Goal: Information Seeking & Learning: Learn about a topic

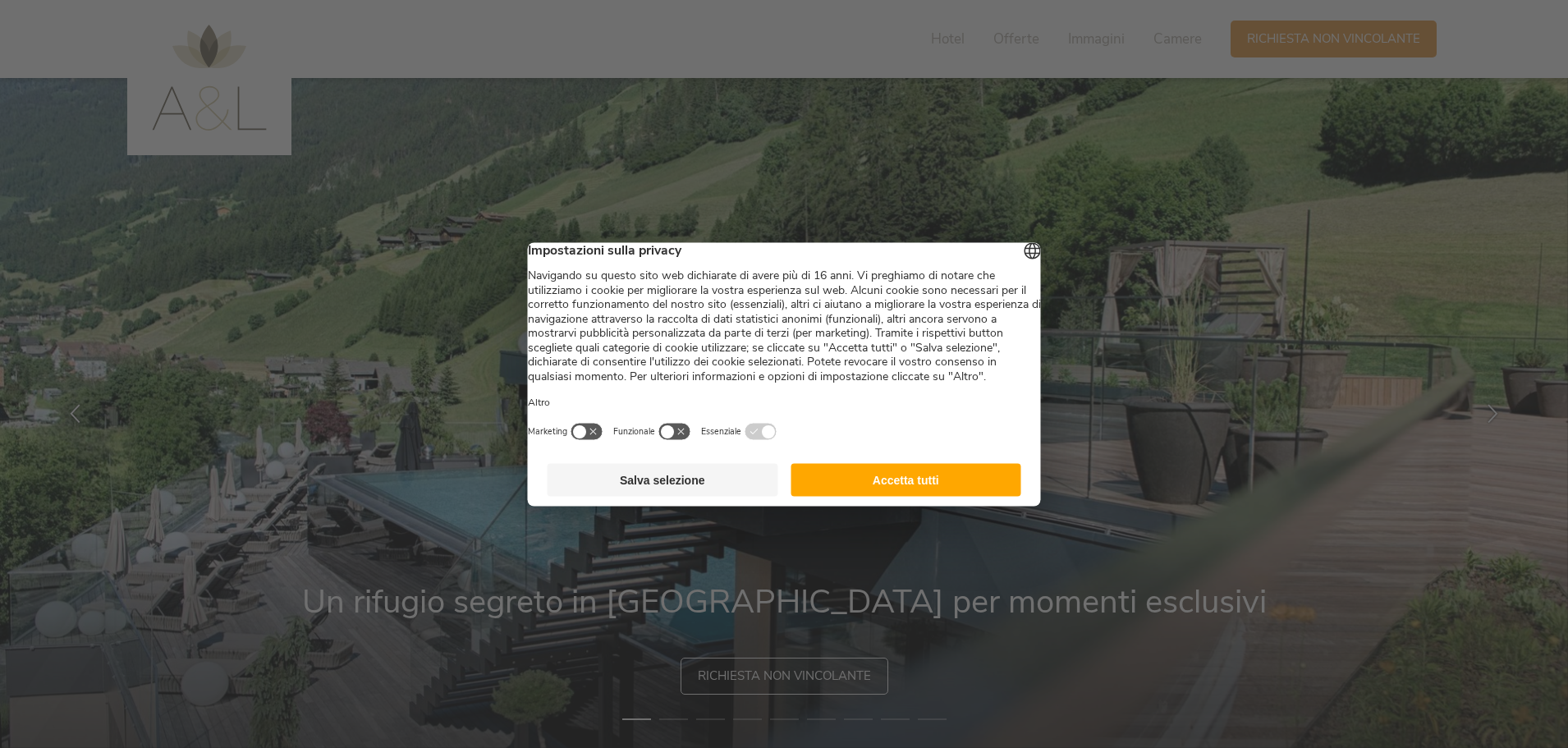
click at [883, 496] on button "Accetta tutti" at bounding box center [906, 480] width 230 height 33
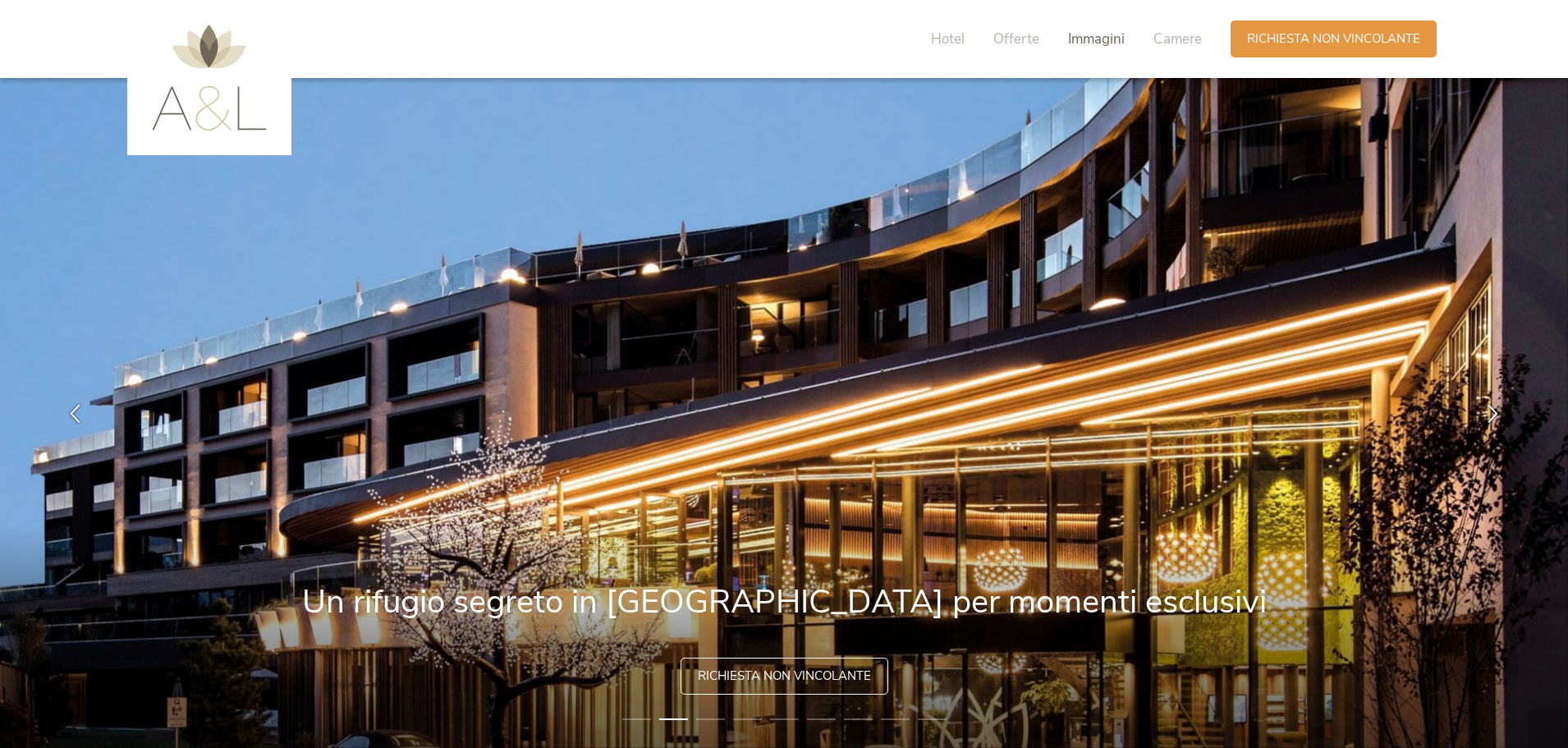
click at [1085, 40] on span "Immagini" at bounding box center [1096, 39] width 57 height 19
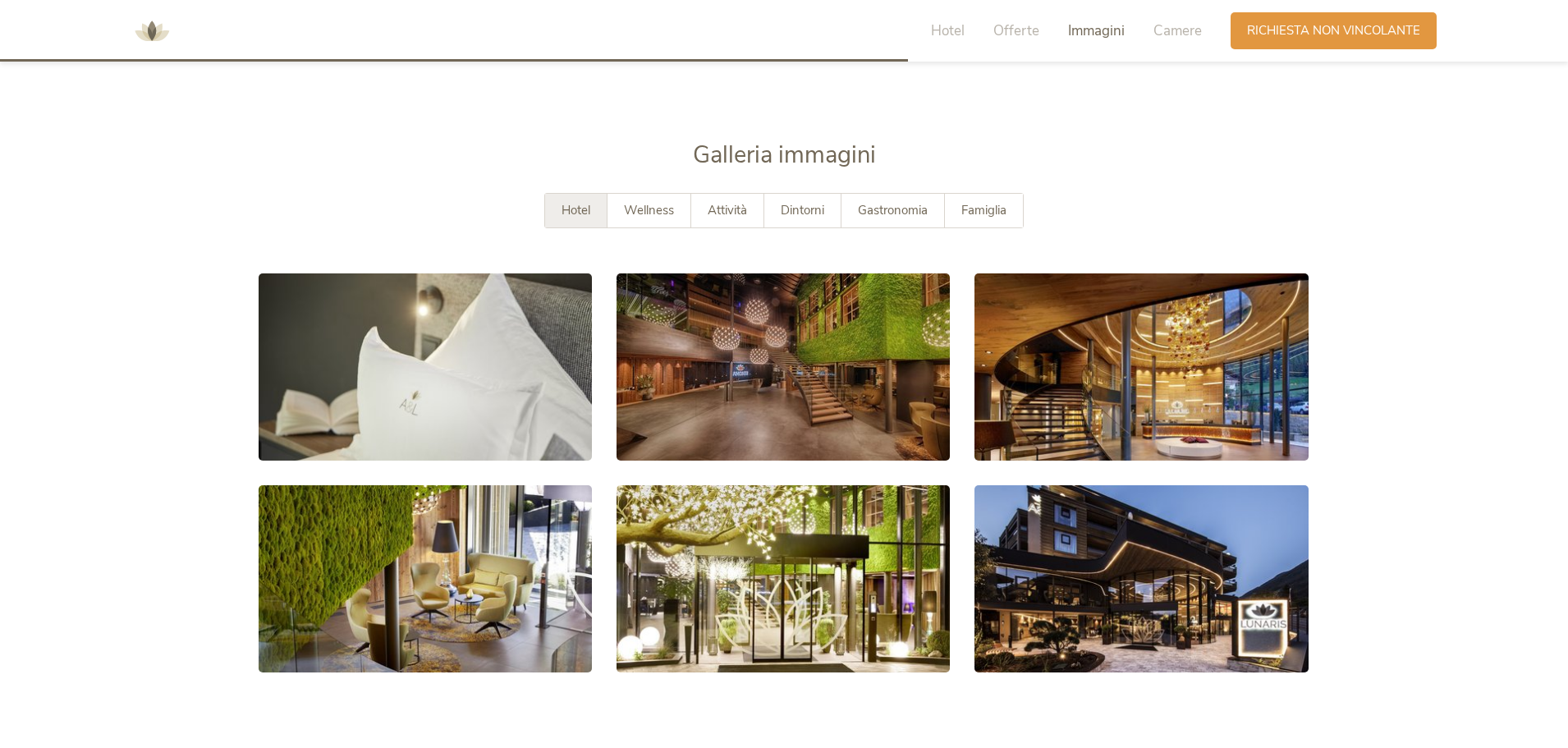
scroll to position [3002, 0]
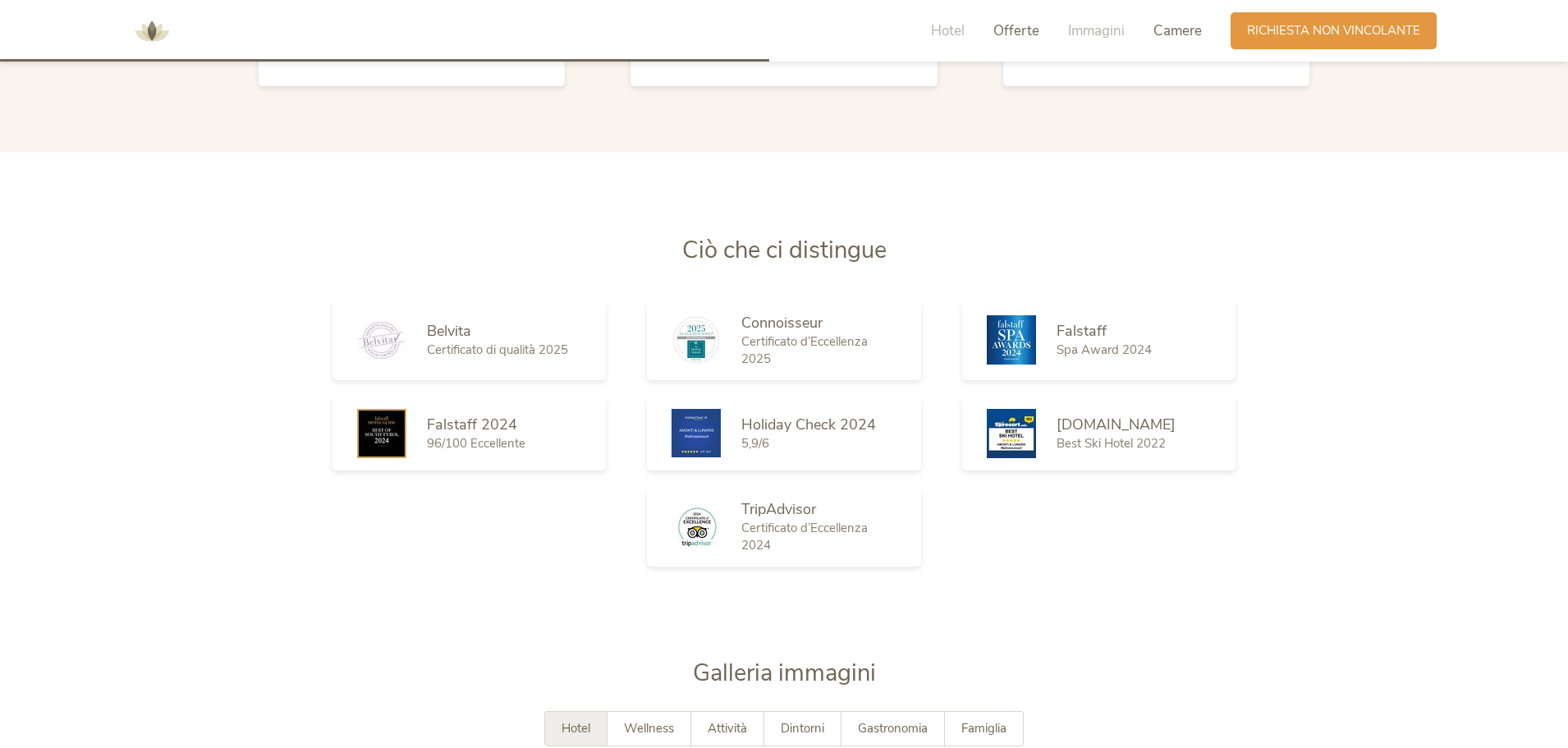
click at [1177, 36] on span "Camere" at bounding box center [1177, 30] width 49 height 19
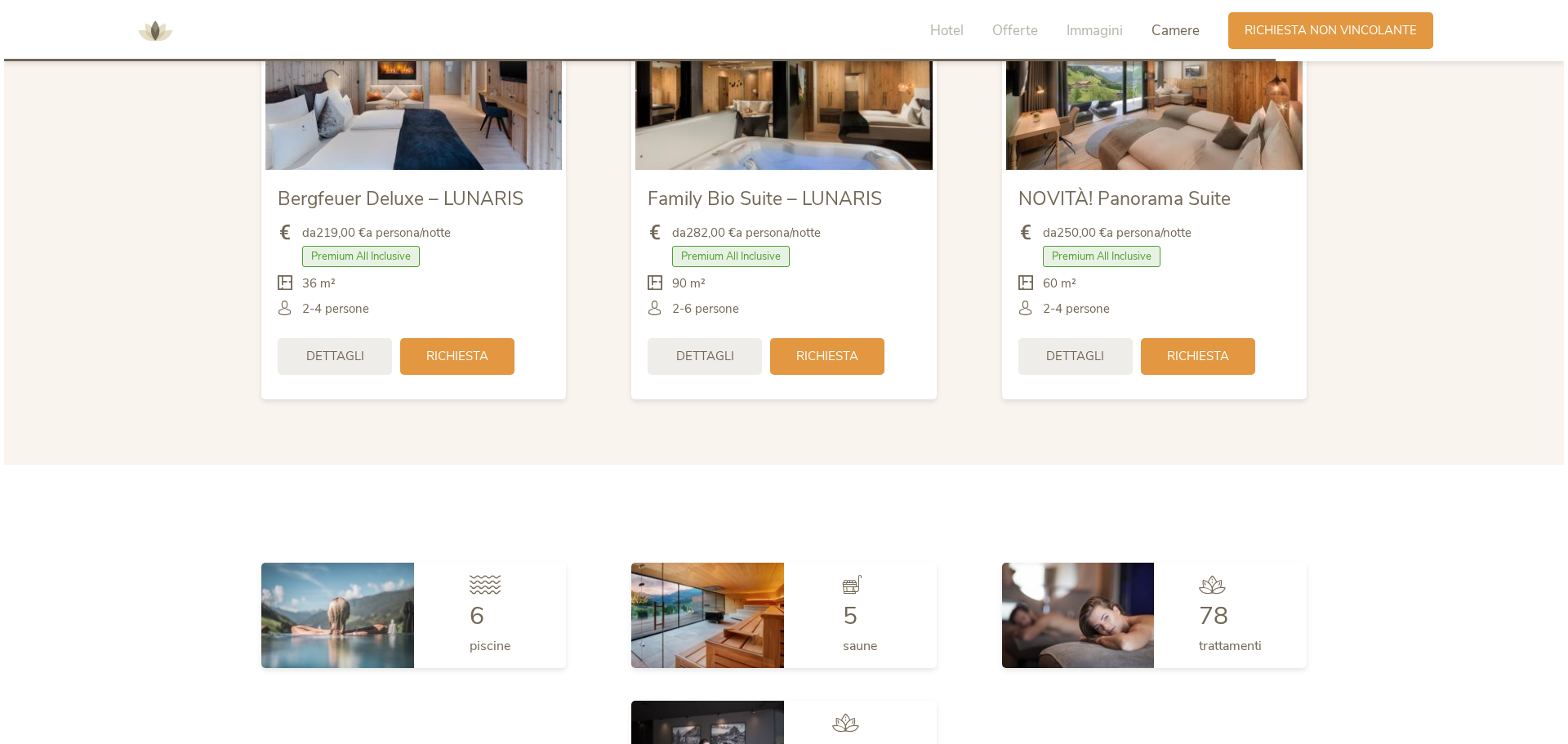
scroll to position [3961, 0]
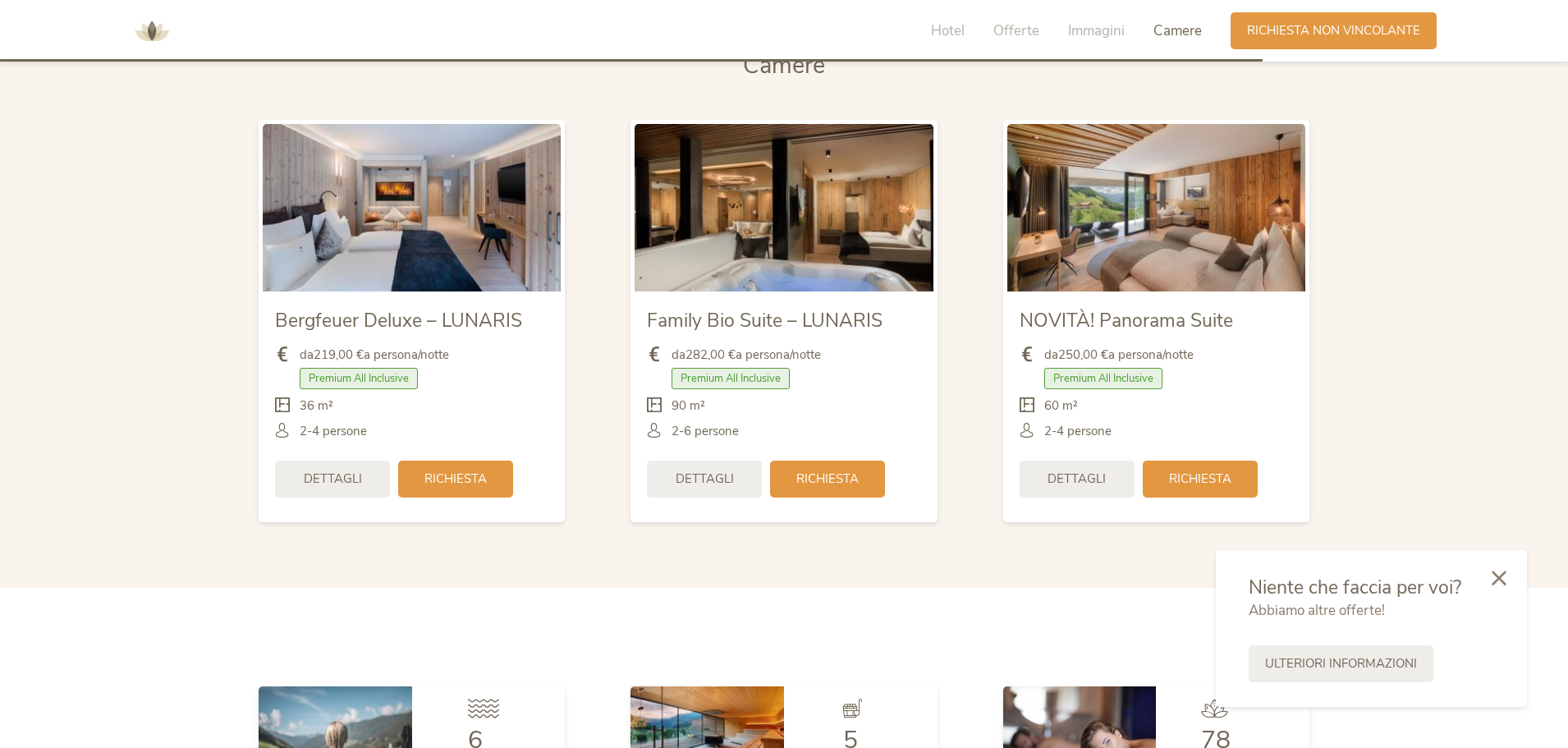
click at [802, 230] on img at bounding box center [783, 207] width 298 height 167
click at [711, 474] on span "Dettagli" at bounding box center [704, 478] width 58 height 17
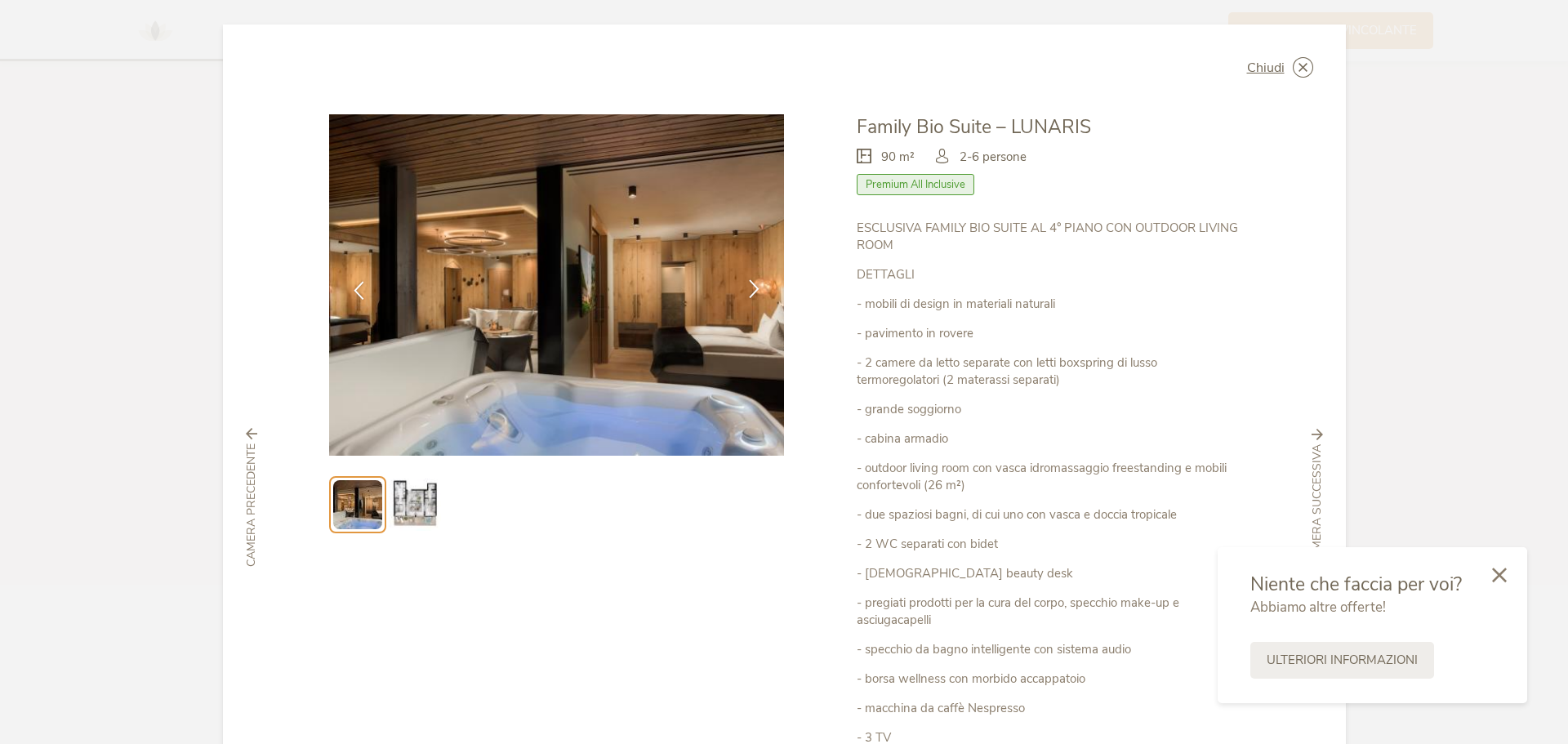
click at [748, 293] on icon at bounding box center [755, 289] width 19 height 19
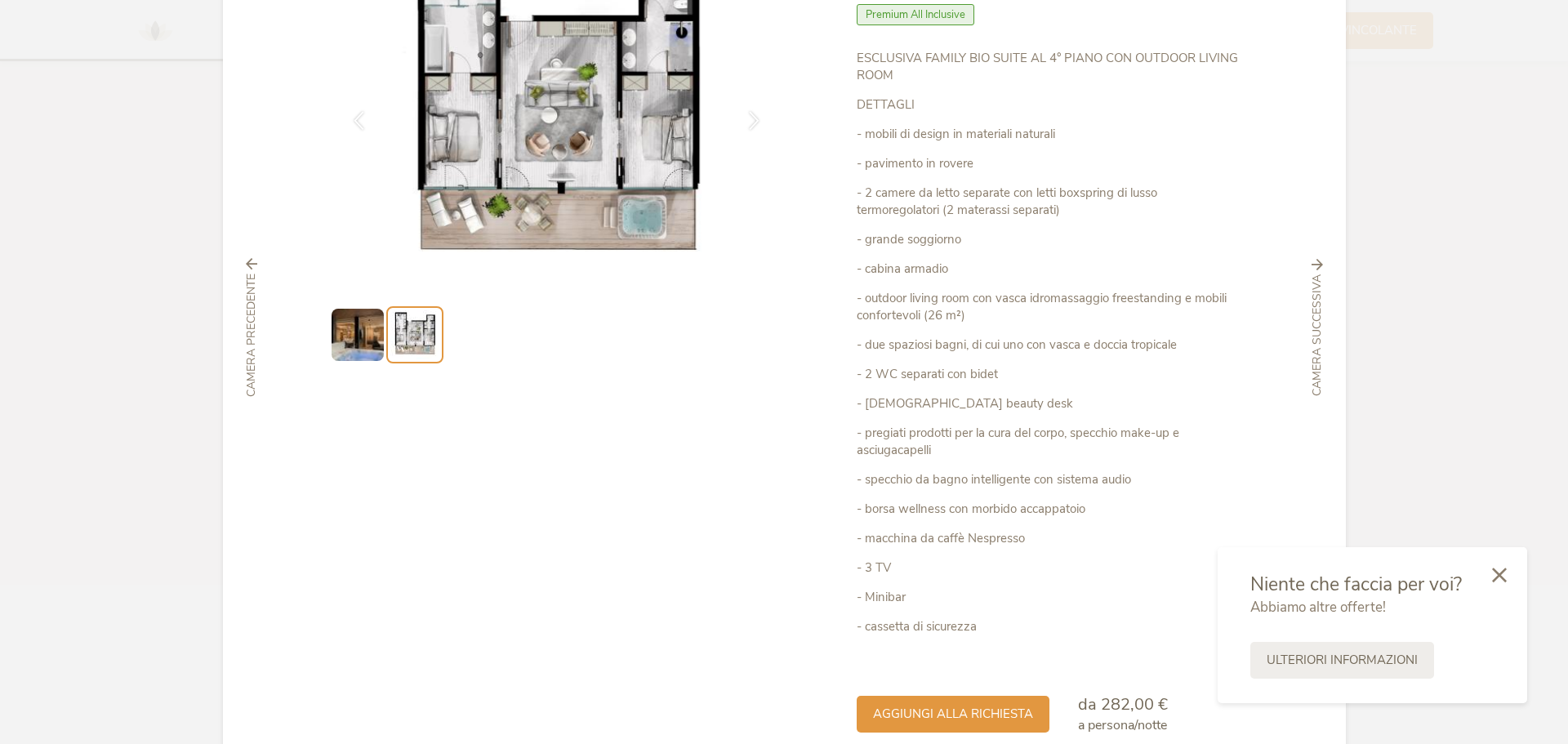
scroll to position [0, 0]
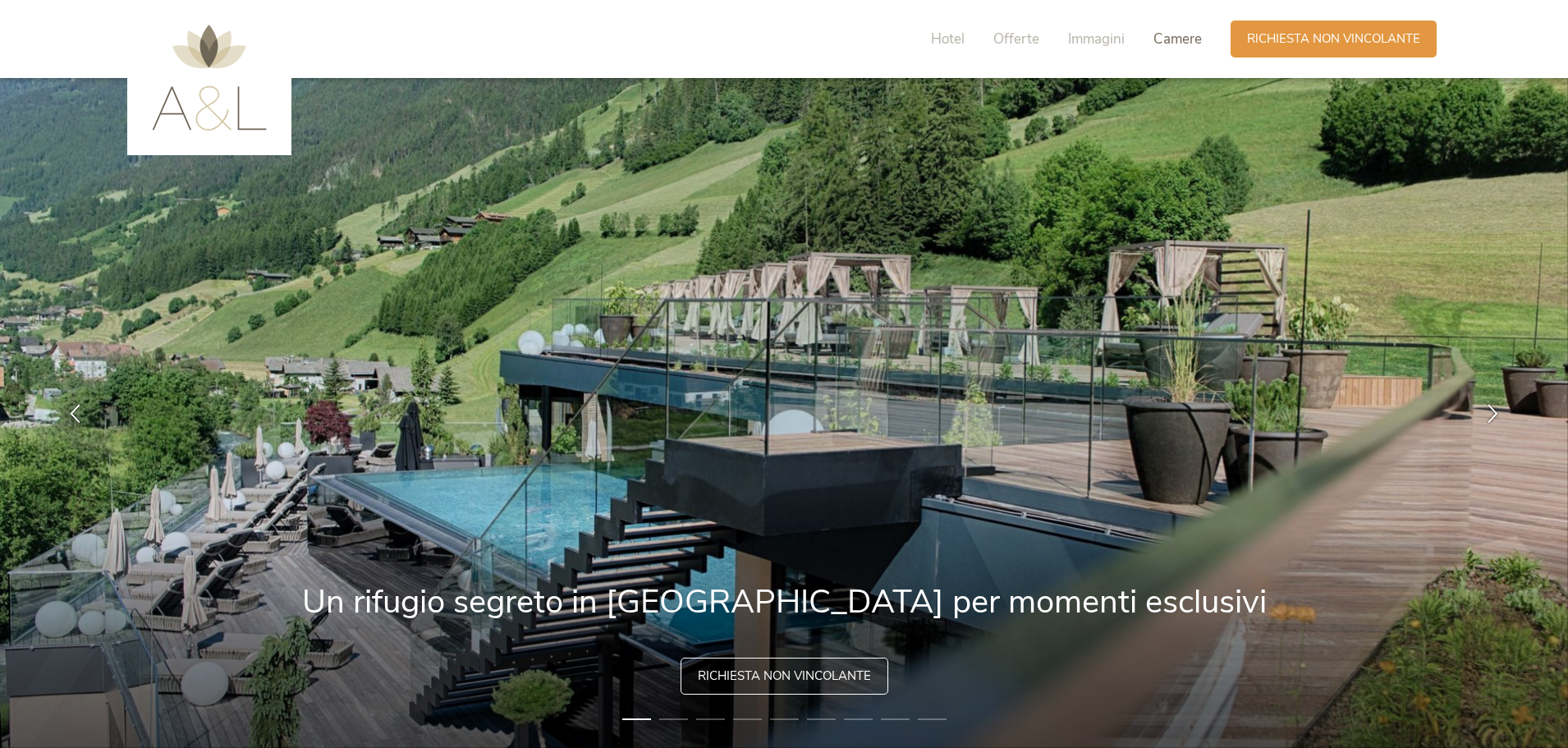
click at [1164, 44] on span "Camere" at bounding box center [1177, 39] width 49 height 19
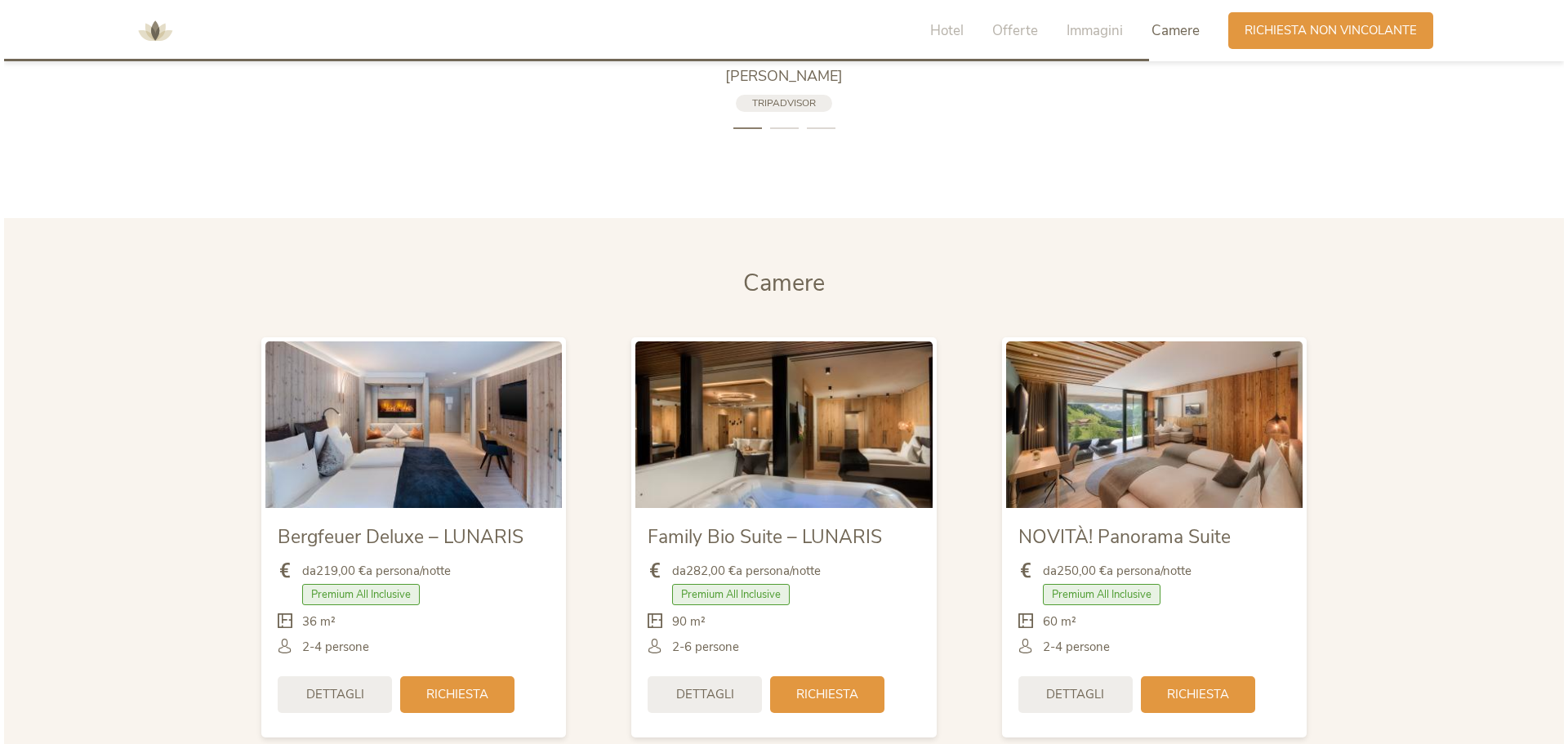
scroll to position [3855, 0]
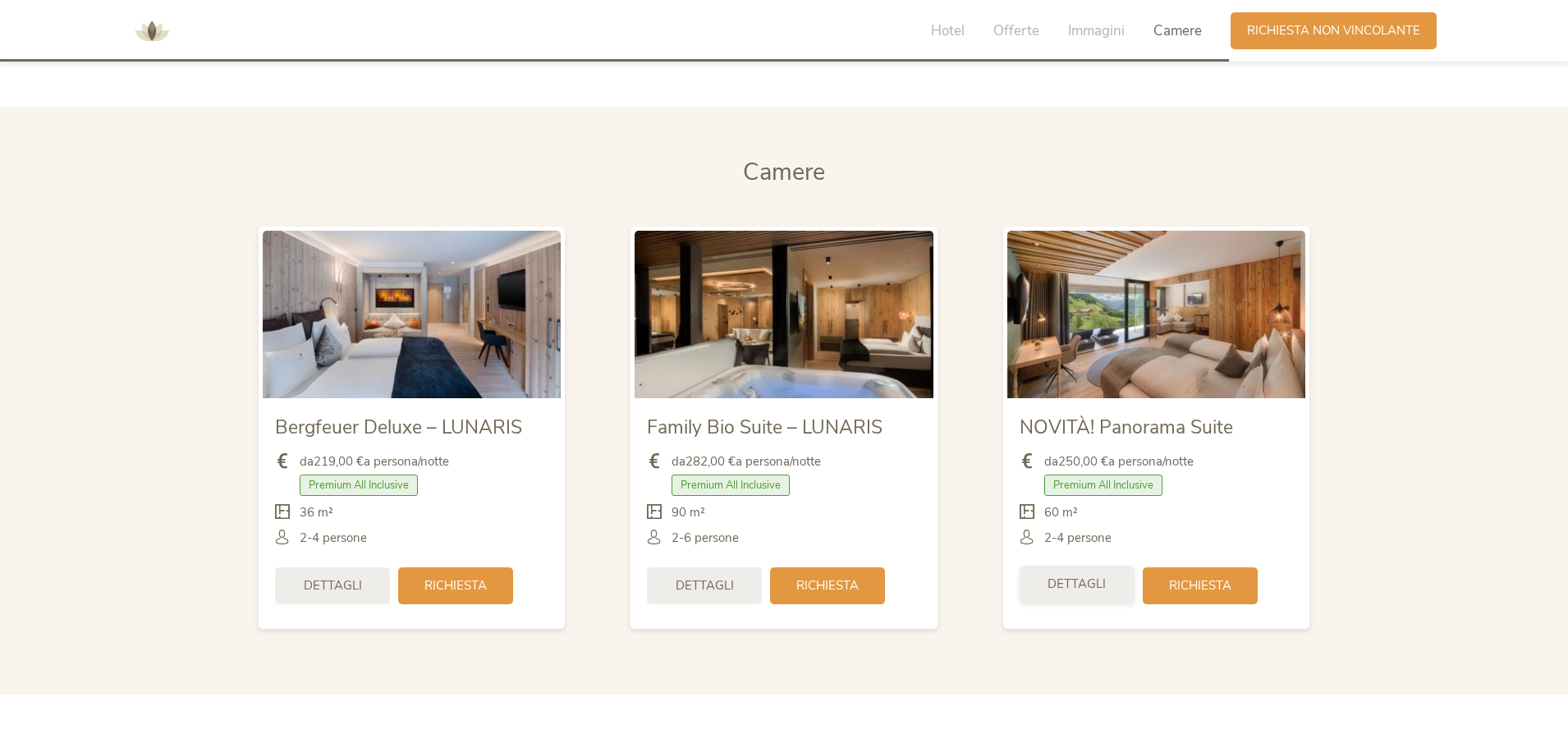
click at [1071, 589] on span "Dettagli" at bounding box center [1076, 584] width 58 height 17
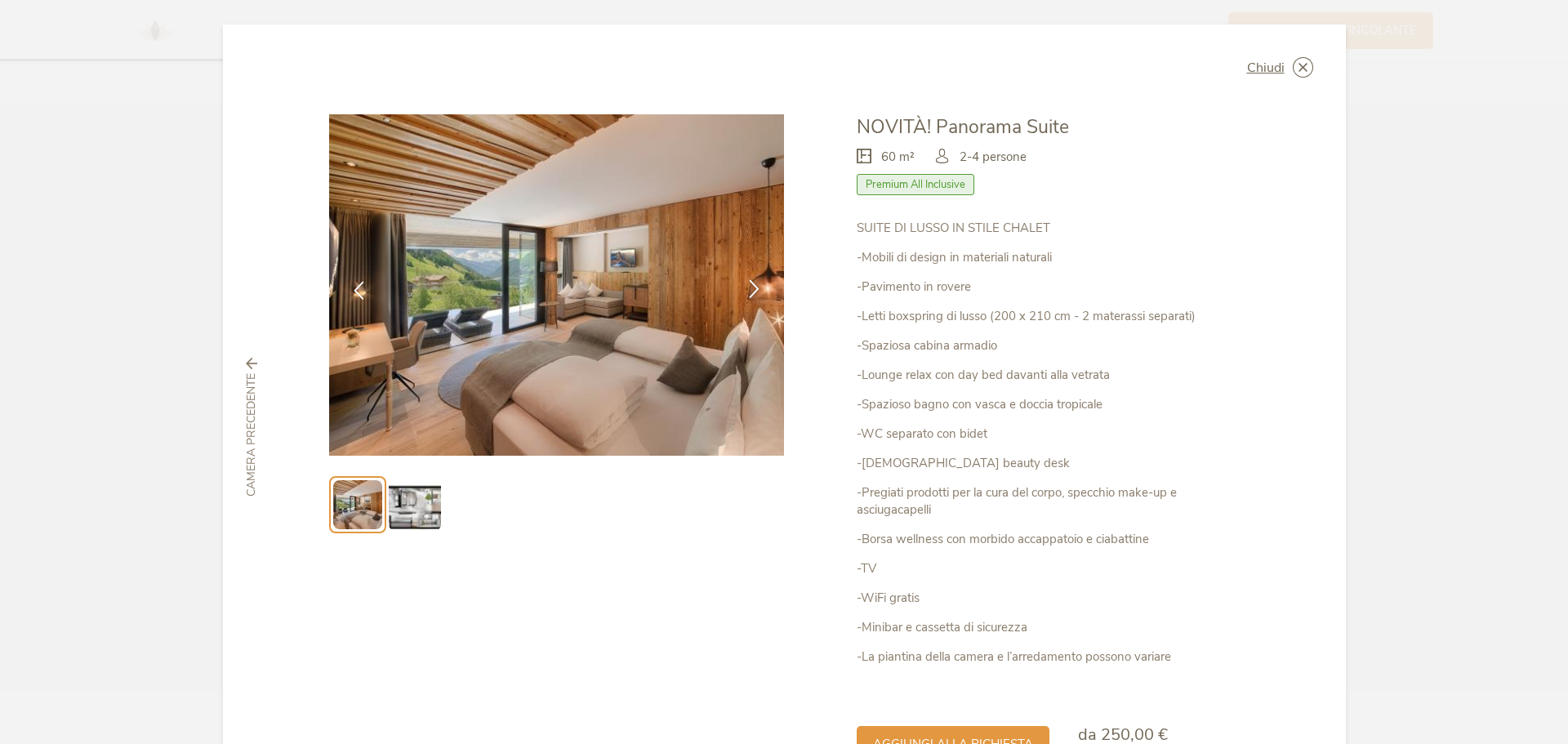
click at [746, 288] on icon at bounding box center [755, 289] width 19 height 19
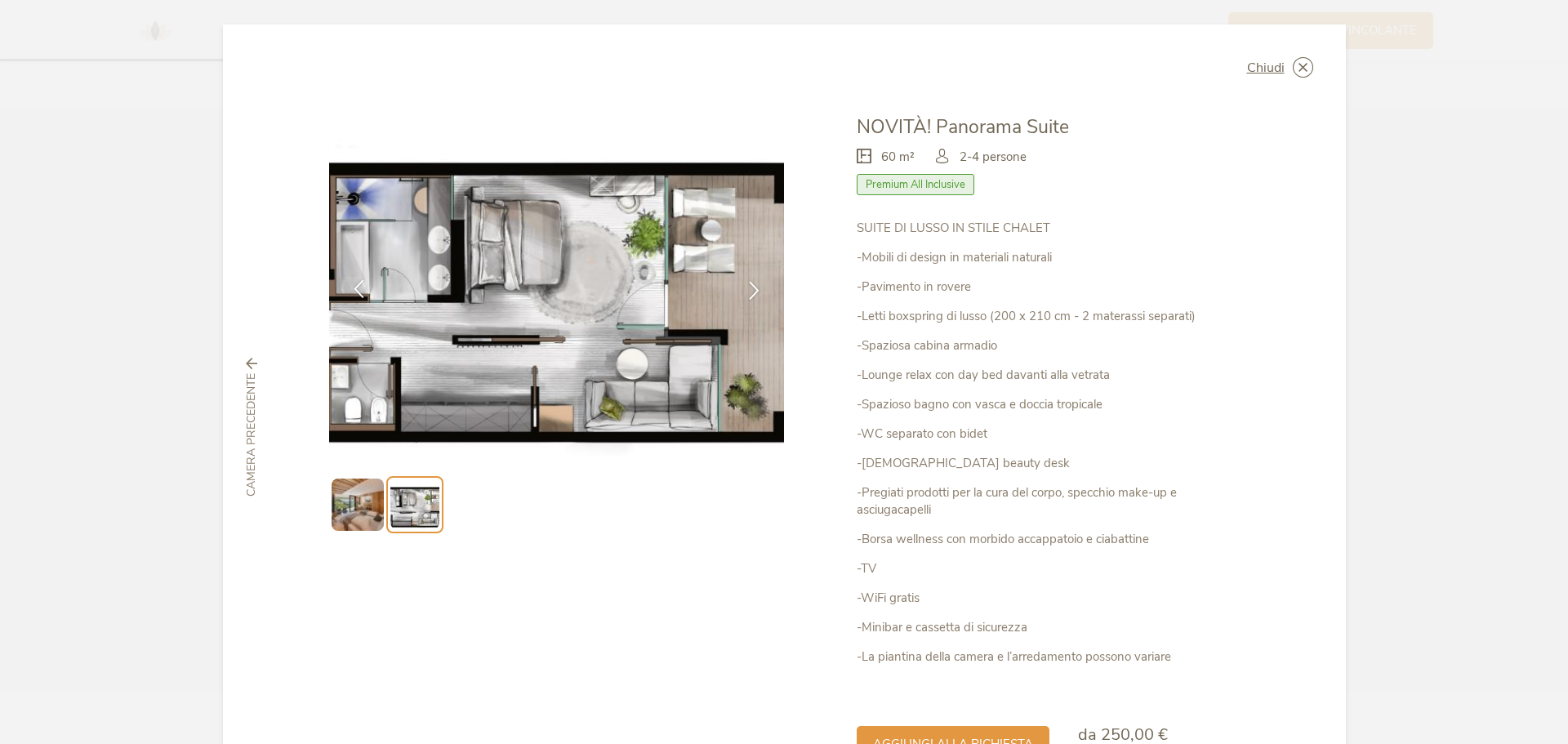
click at [359, 295] on icon at bounding box center [359, 289] width 19 height 19
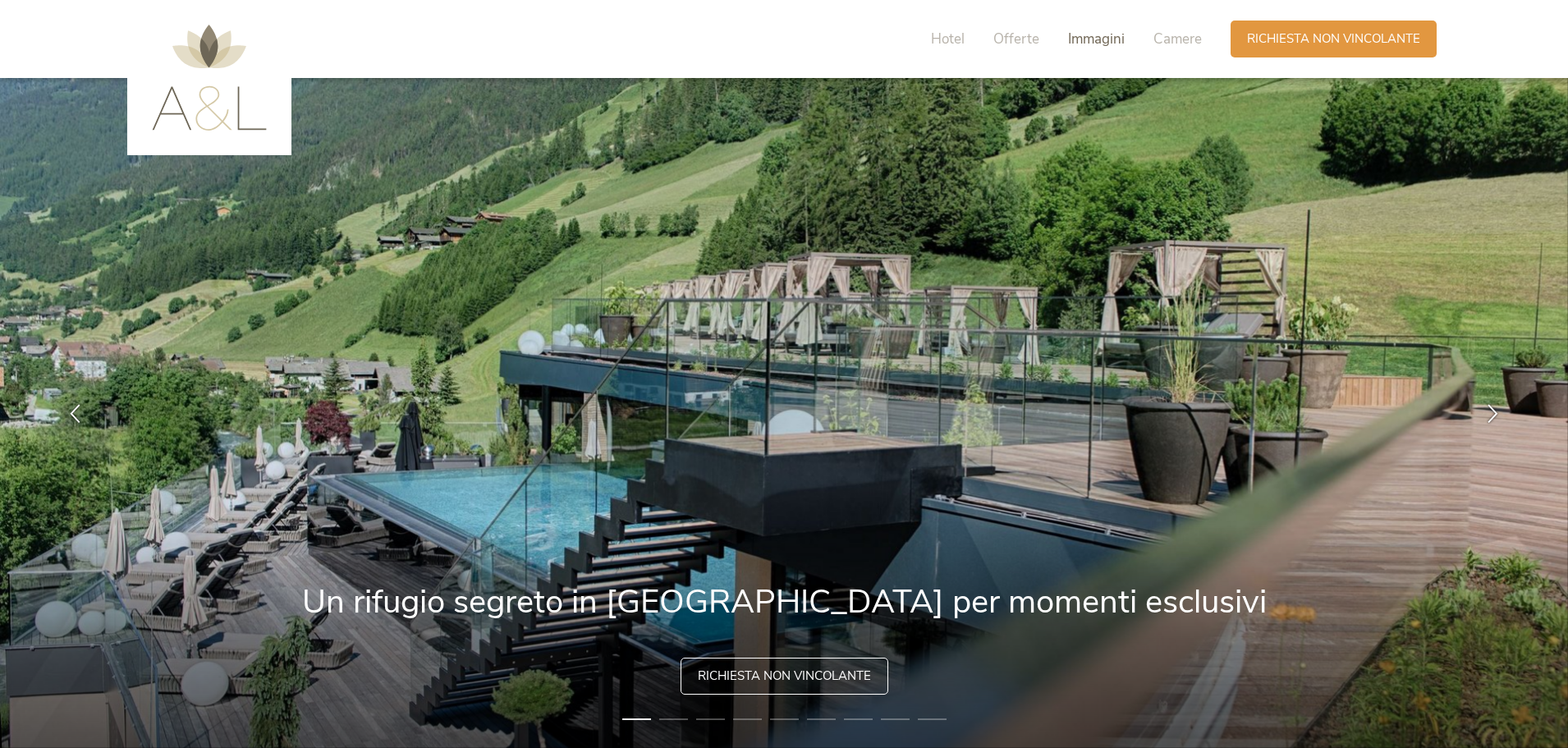
click at [1107, 40] on span "Immagini" at bounding box center [1096, 39] width 57 height 19
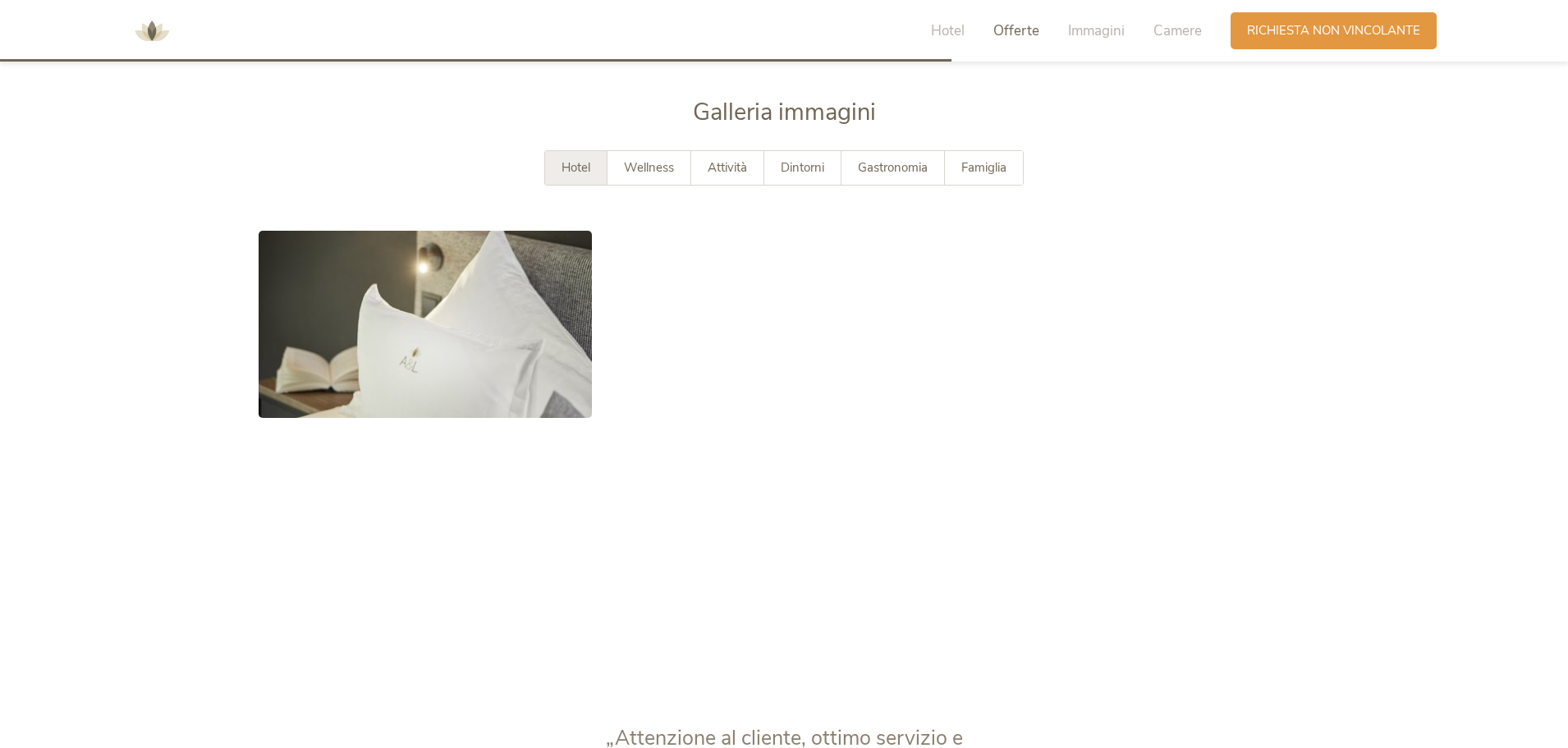
scroll to position [3002, 0]
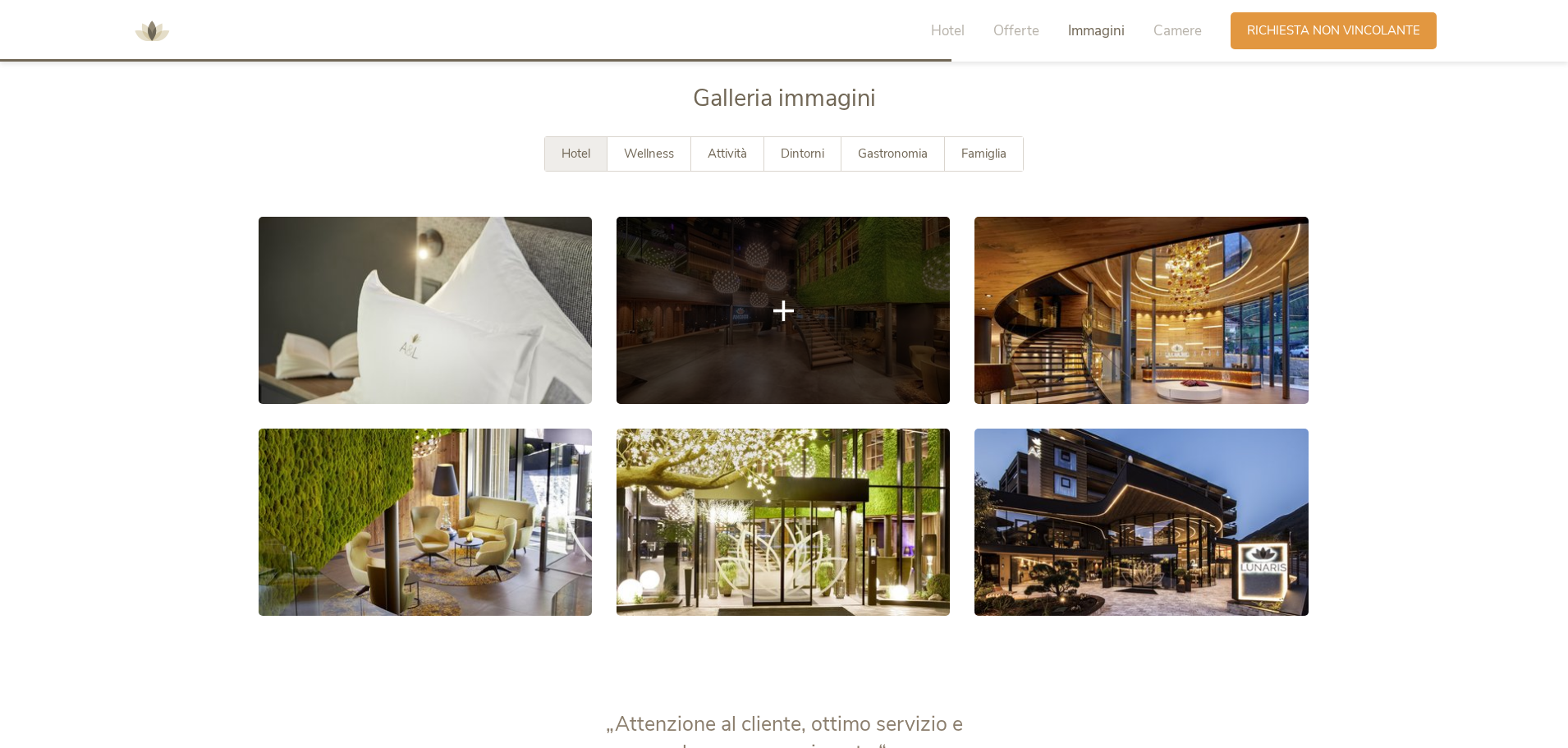
click at [678, 259] on link at bounding box center [783, 310] width 333 height 187
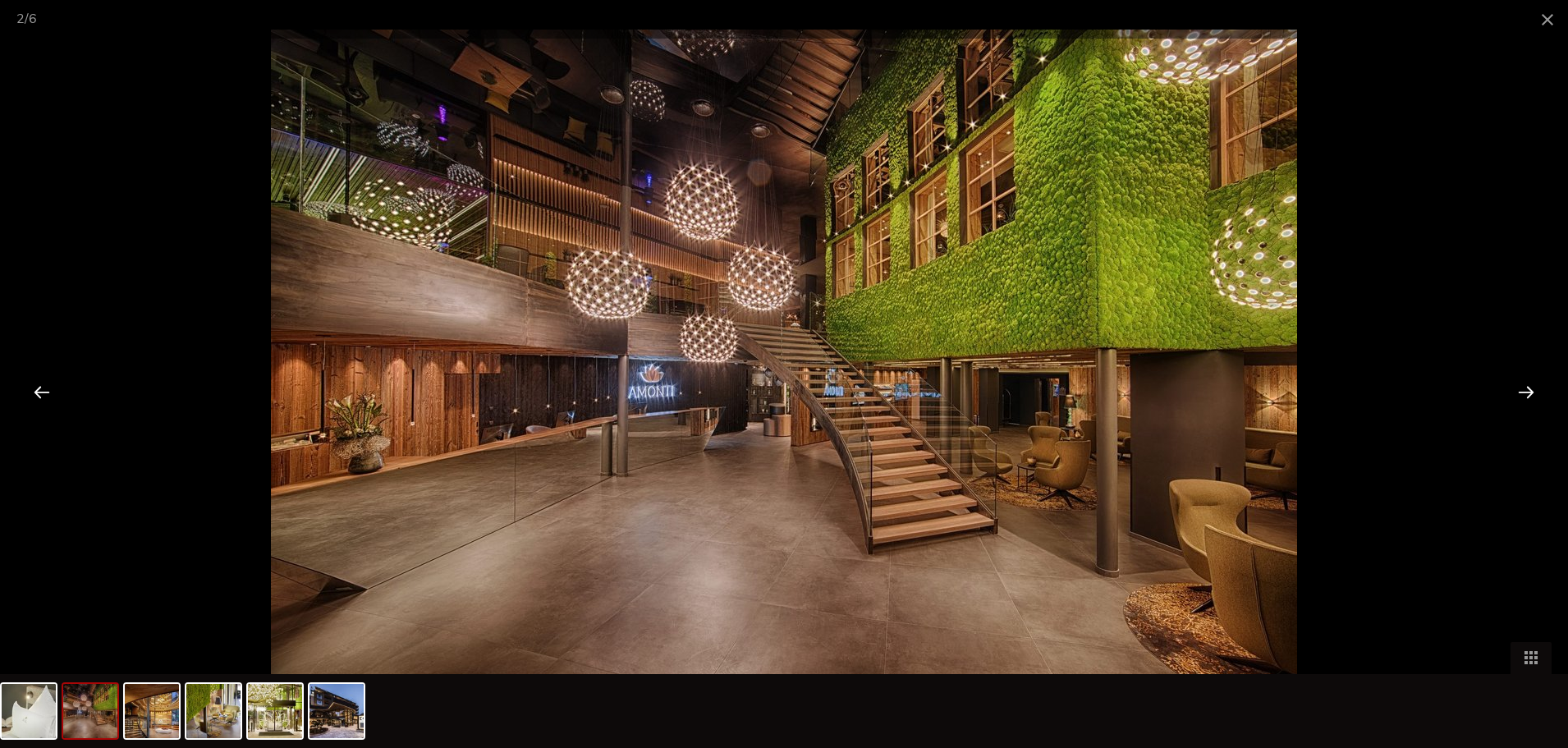
click at [27, 395] on div at bounding box center [41, 391] width 50 height 50
click at [1549, 12] on span at bounding box center [1546, 19] width 41 height 39
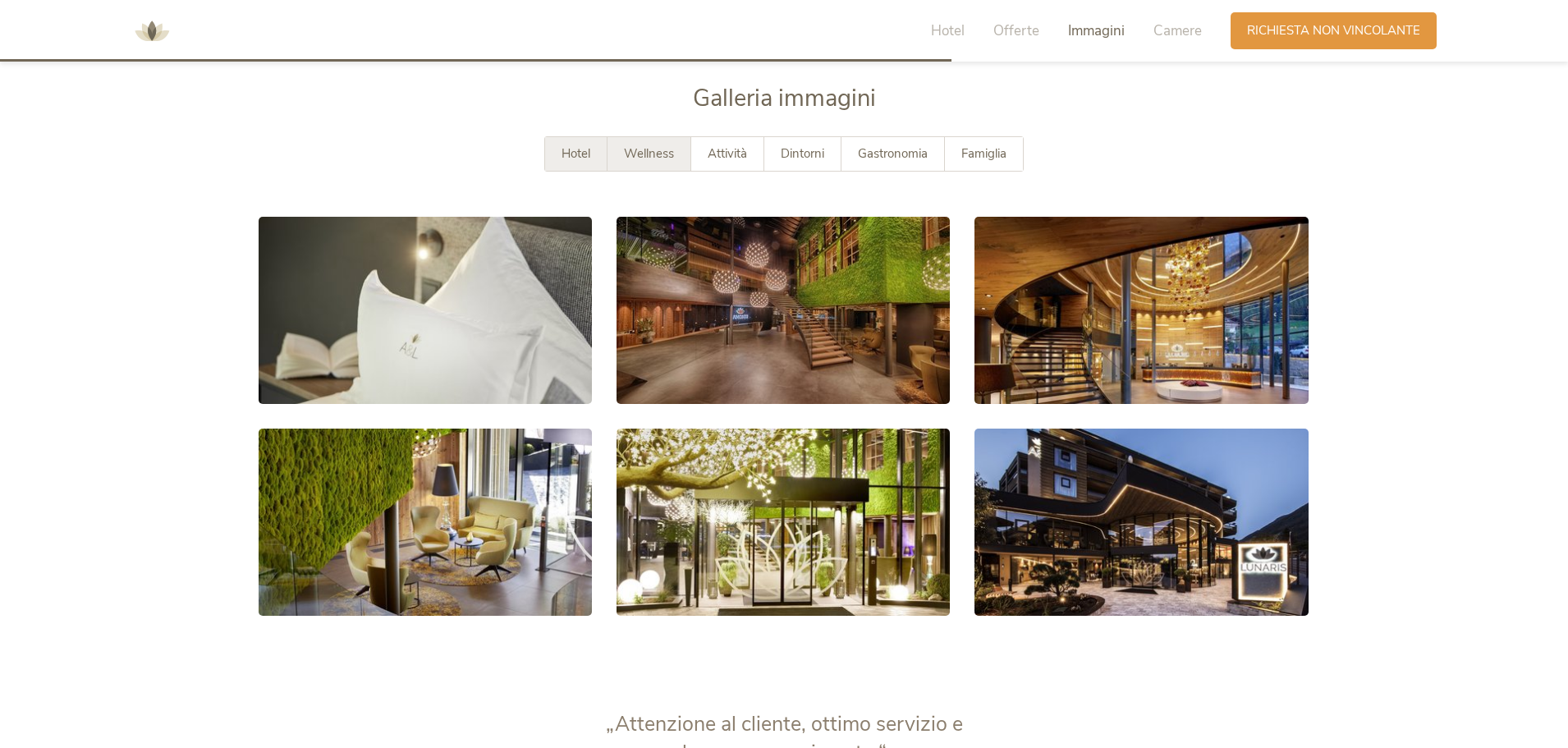
click at [659, 158] on span "Wellness" at bounding box center [649, 153] width 50 height 16
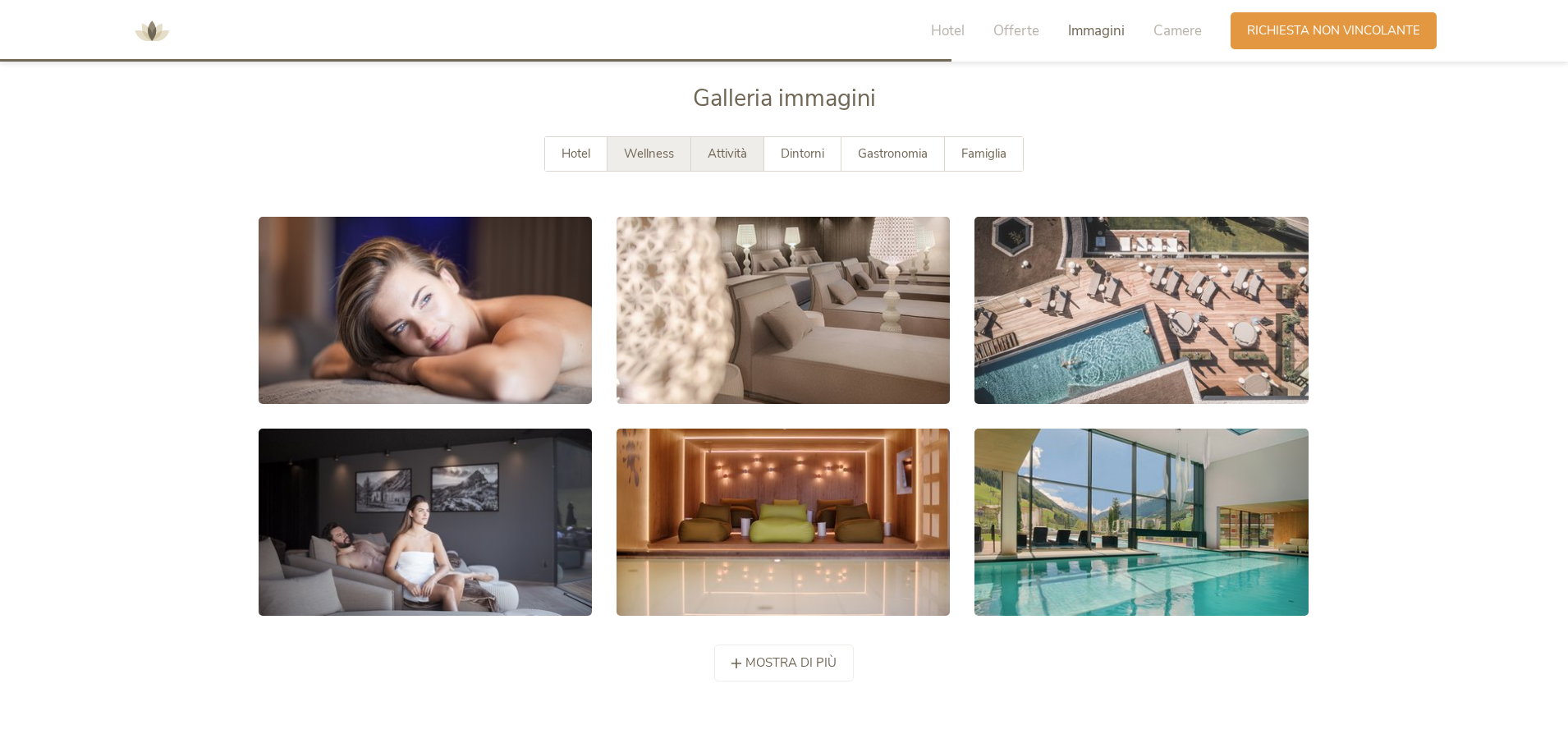
click at [748, 167] on div "Attività" at bounding box center [727, 153] width 73 height 33
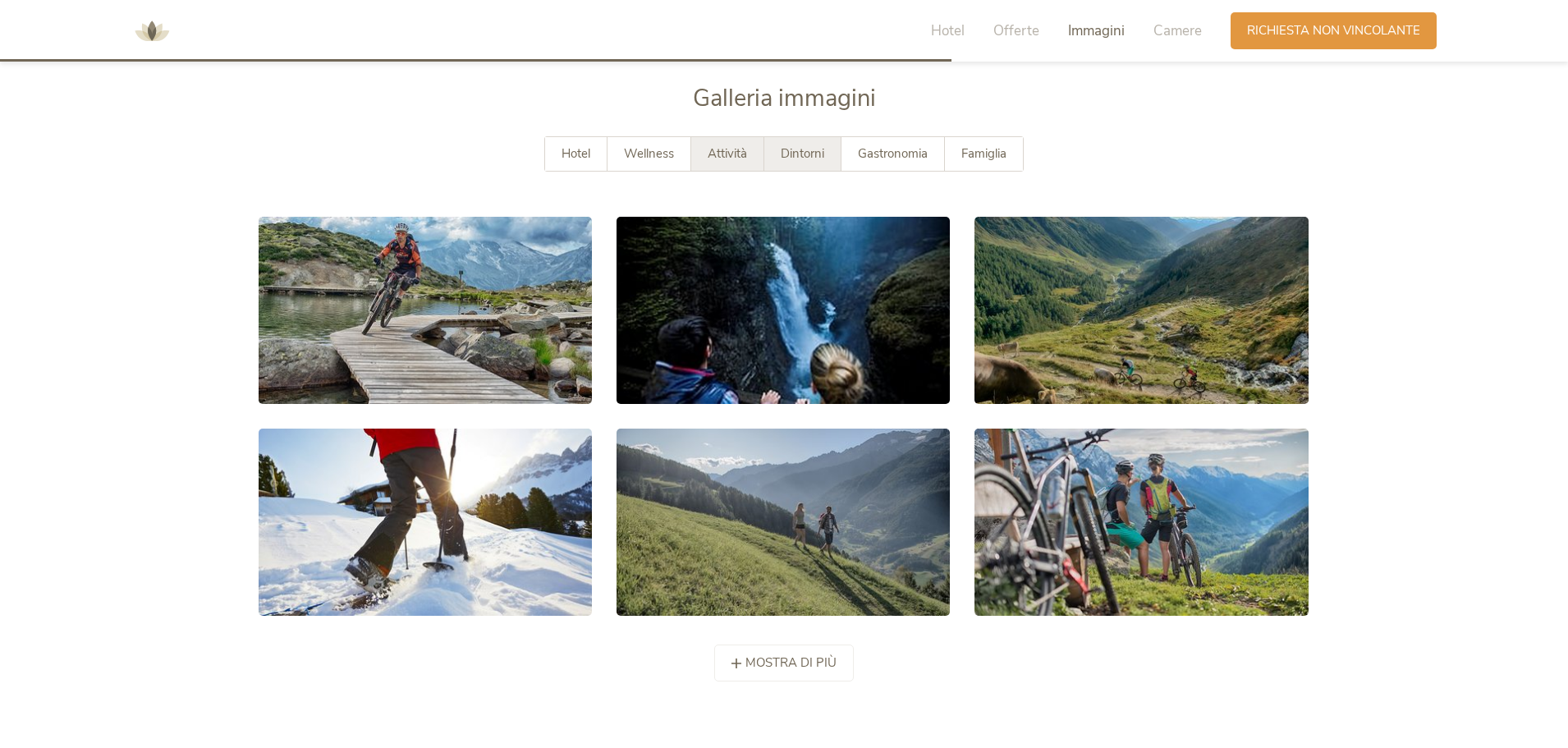
click at [791, 162] on div "Dintorni" at bounding box center [802, 153] width 77 height 33
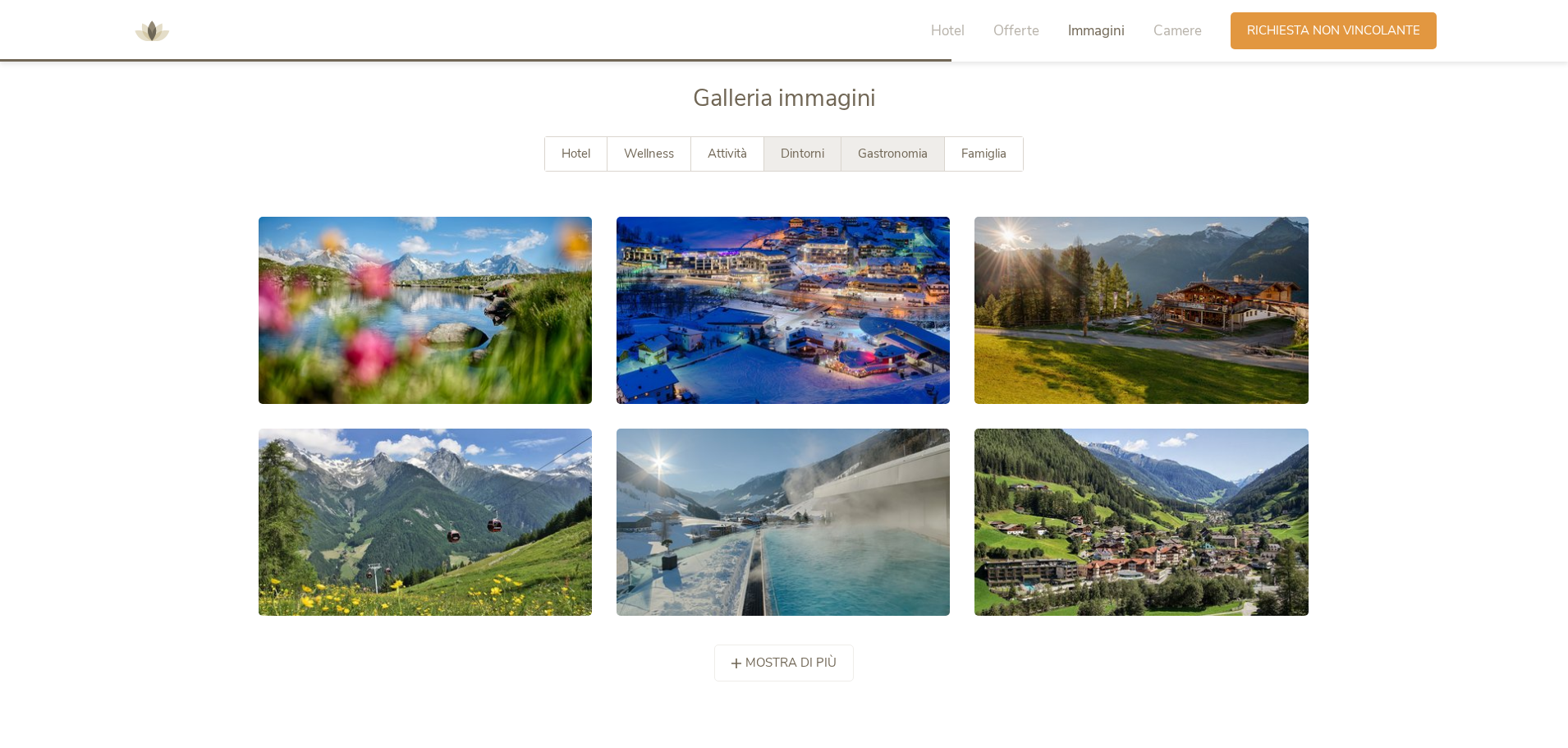
drag, startPoint x: 877, startPoint y: 154, endPoint x: 894, endPoint y: 154, distance: 17.0
click at [878, 154] on span "Gastronomia" at bounding box center [892, 153] width 69 height 16
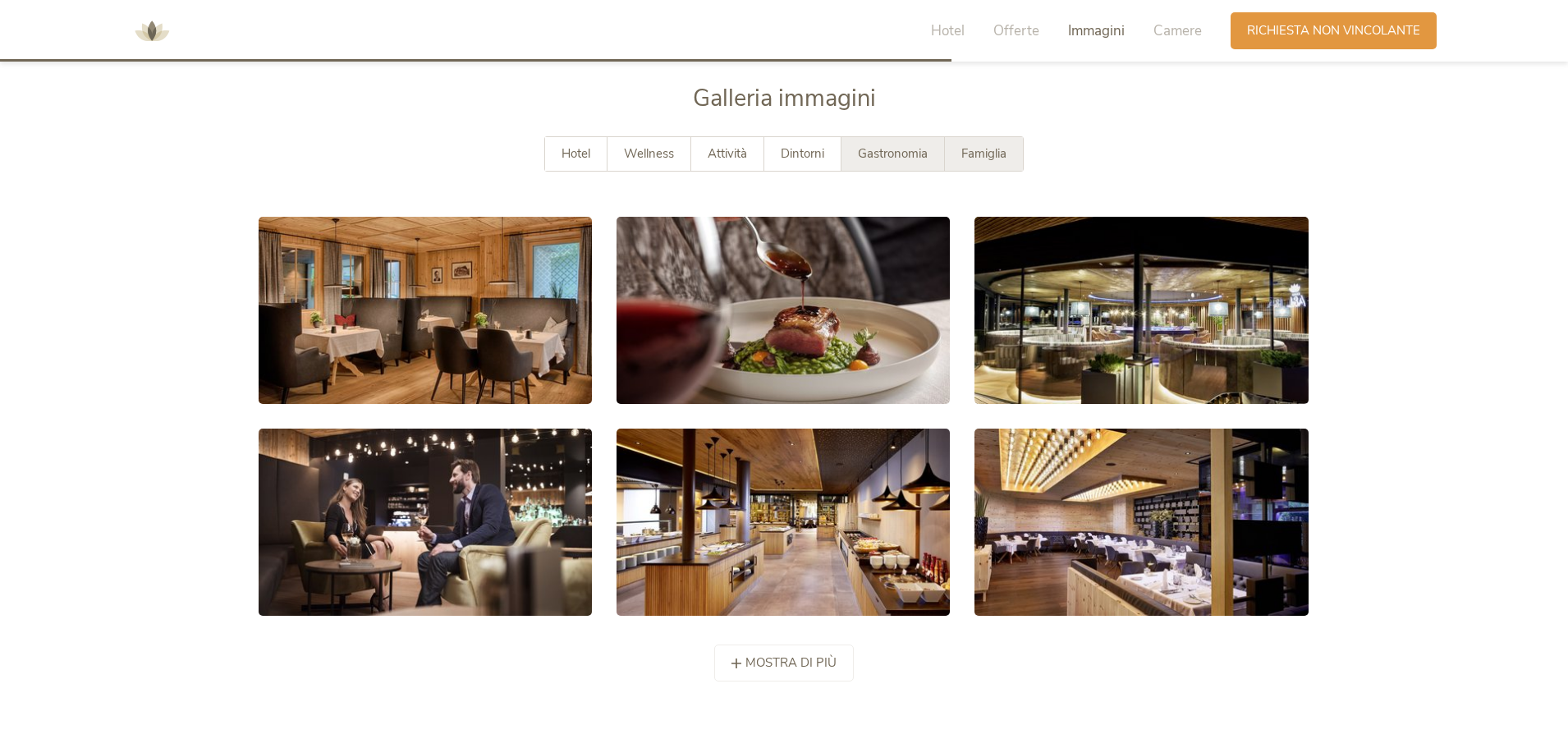
click at [989, 152] on span "Famiglia" at bounding box center [983, 153] width 45 height 16
